Goal: Task Accomplishment & Management: Use online tool/utility

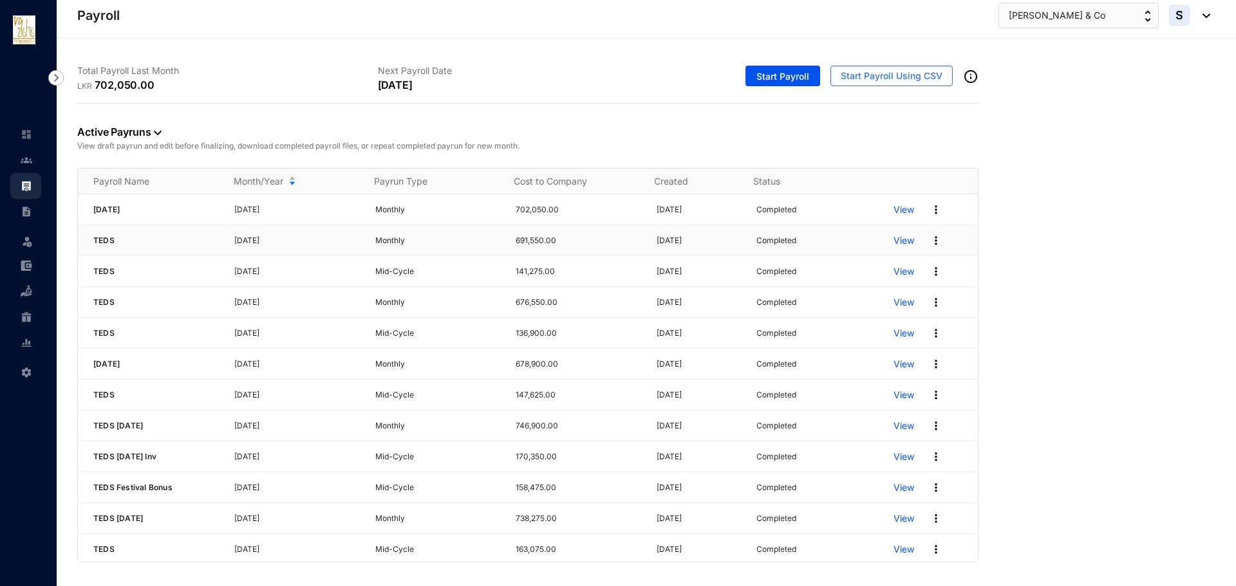
click at [893, 241] on p "View" at bounding box center [903, 240] width 21 height 13
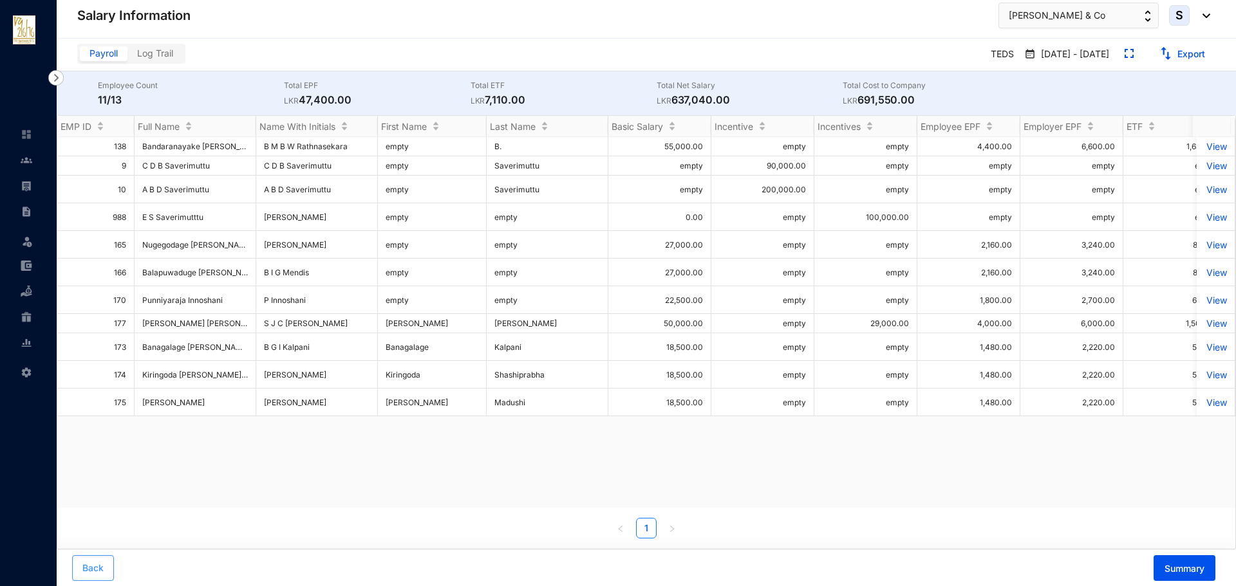
click at [102, 568] on span "Back" at bounding box center [92, 568] width 21 height 13
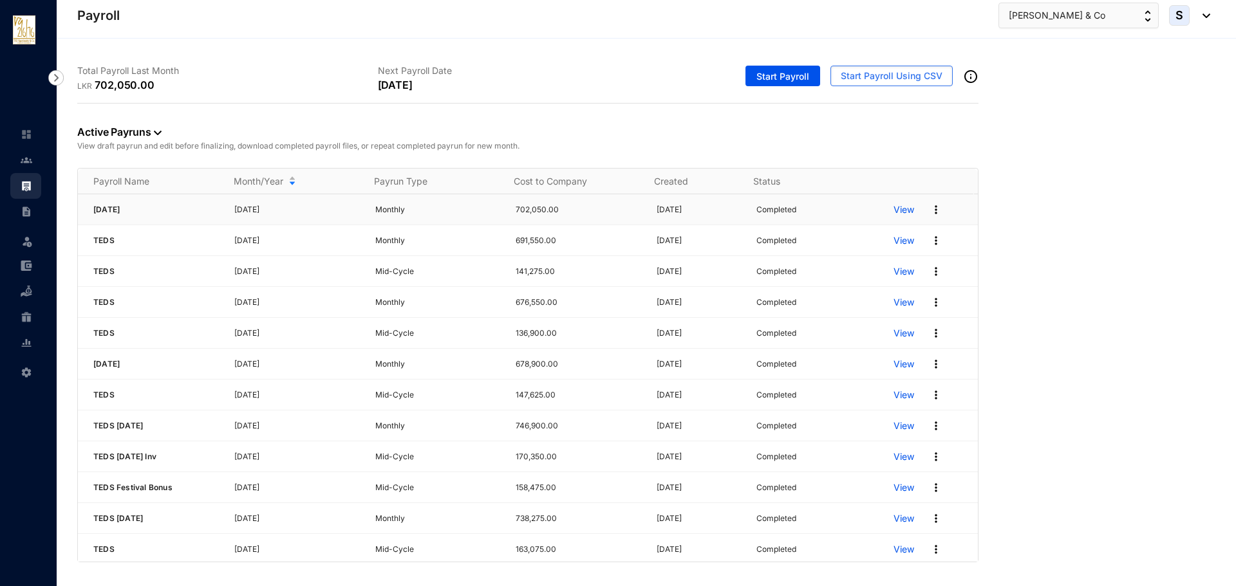
click at [893, 209] on p "View" at bounding box center [903, 209] width 21 height 13
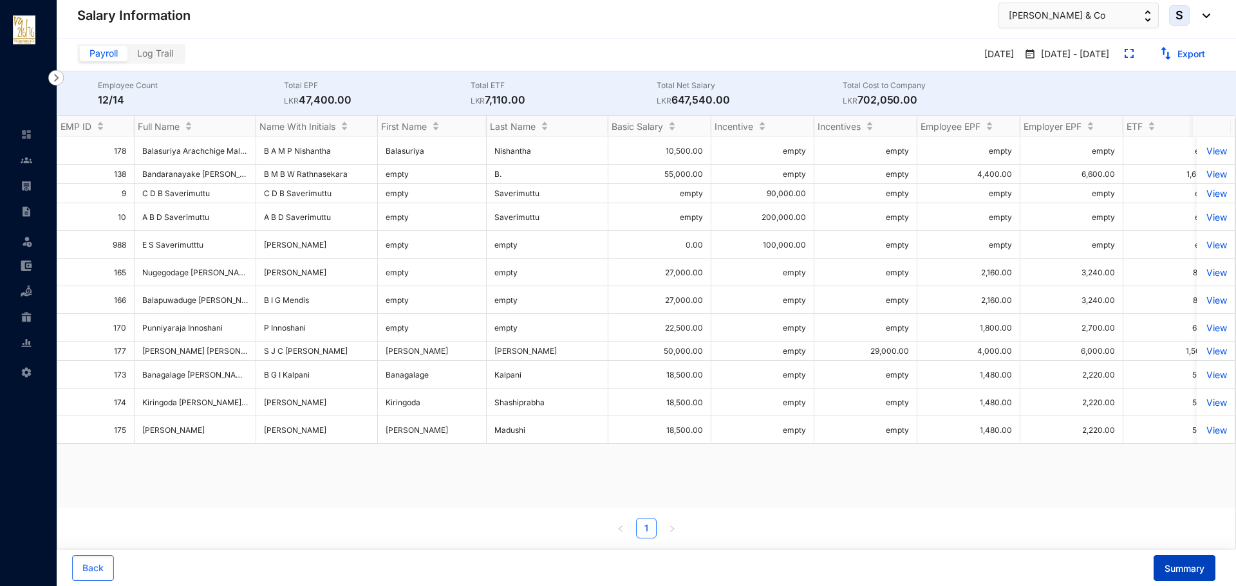
click at [1169, 564] on span "Summary" at bounding box center [1184, 568] width 40 height 13
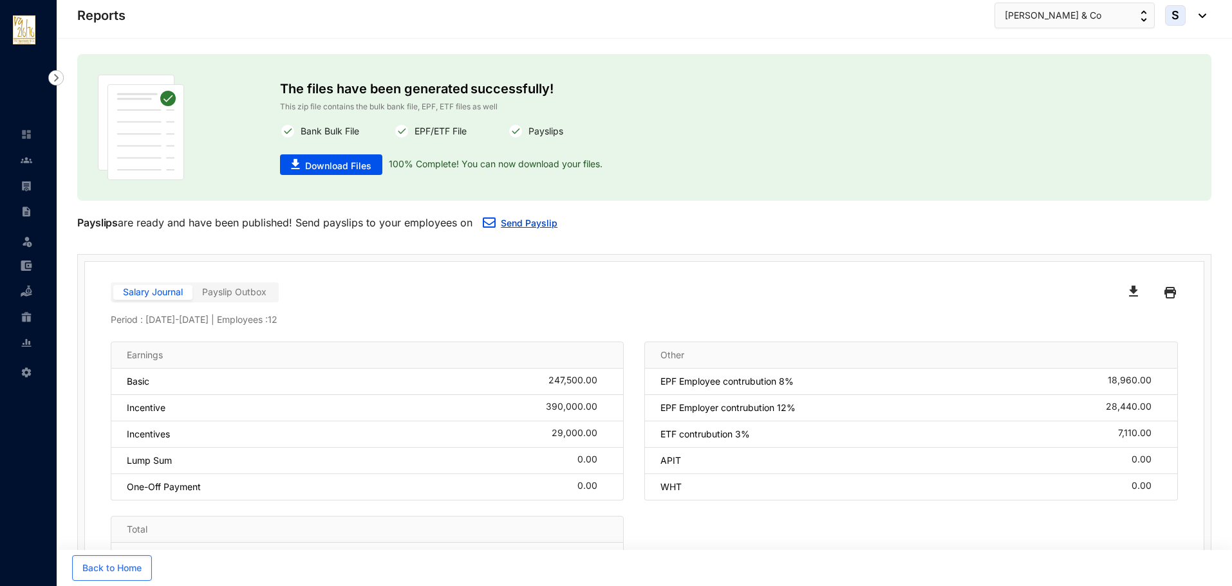
click at [490, 218] on img "button" at bounding box center [489, 223] width 13 height 10
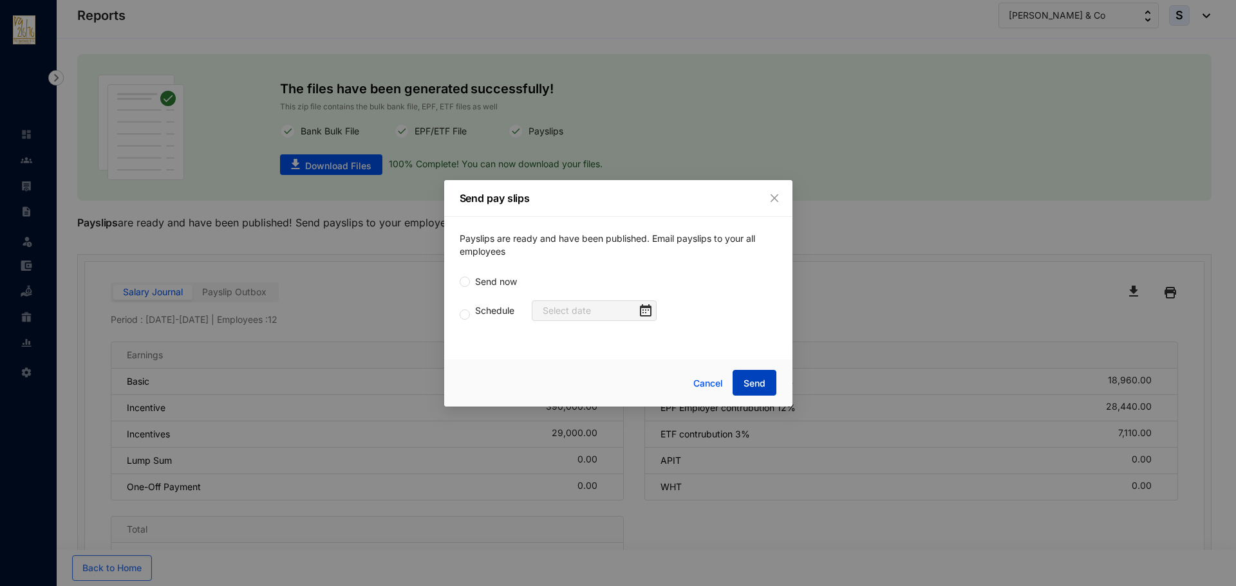
drag, startPoint x: 753, startPoint y: 388, endPoint x: 457, endPoint y: 301, distance: 308.5
click at [432, 306] on div "Send pay slips Payslips are ready and have been published. Email payslips to yo…" at bounding box center [618, 293] width 1236 height 586
click at [467, 287] on label "Send now" at bounding box center [490, 282] width 62 height 14
click at [467, 287] on input "Send now" at bounding box center [464, 282] width 10 height 10
radio input "true"
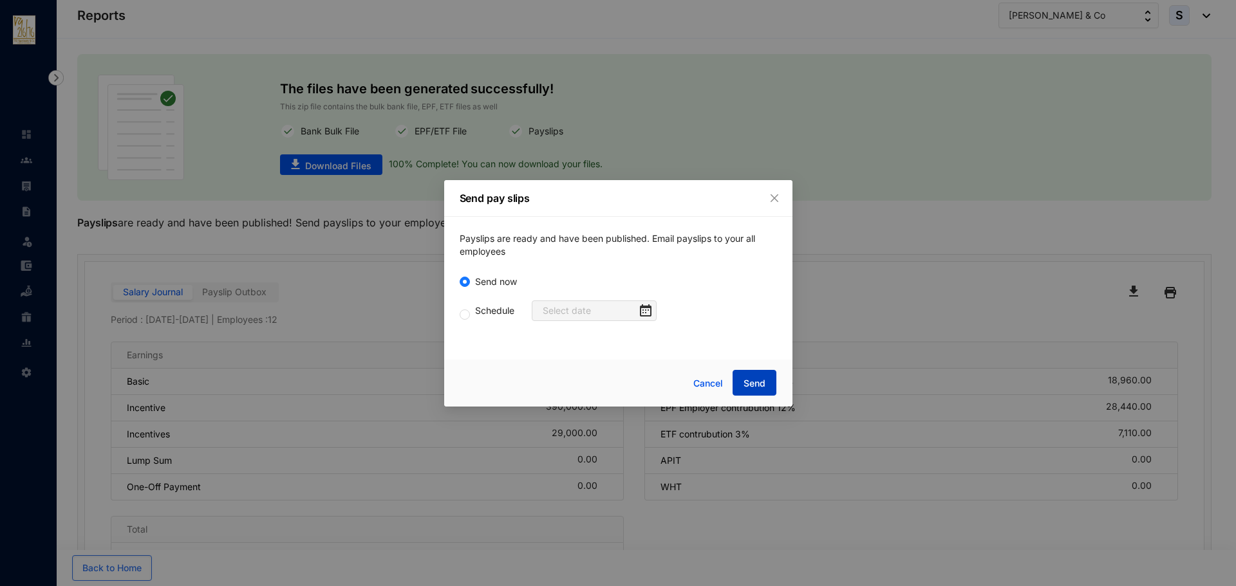
click at [749, 386] on span "Send" at bounding box center [754, 383] width 22 height 13
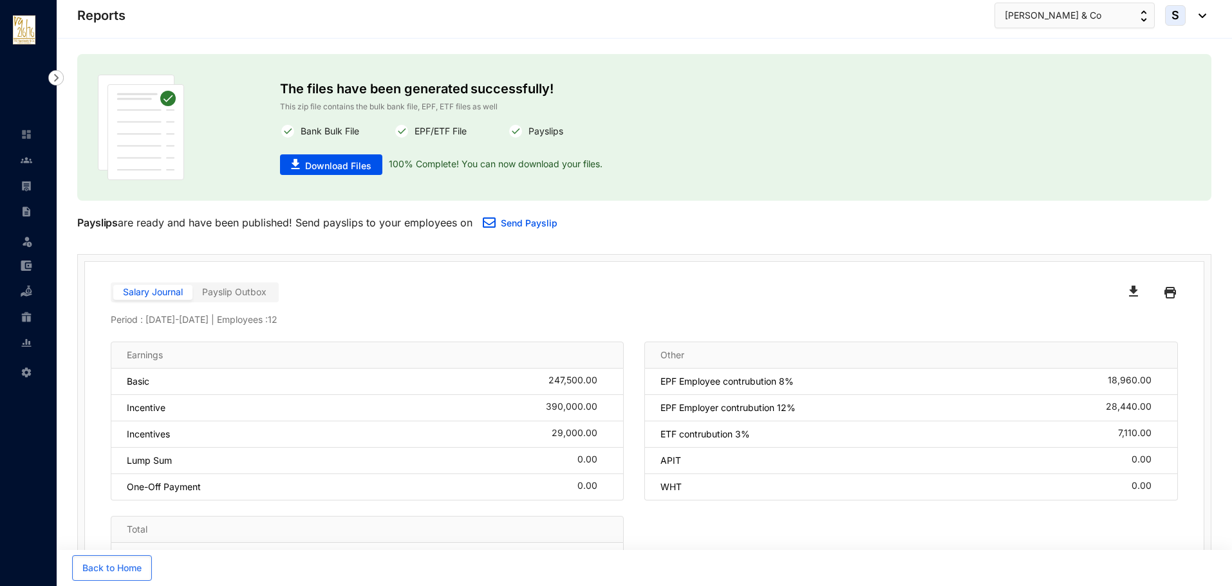
click at [1118, 289] on button "button" at bounding box center [1135, 293] width 35 height 21
